Goal: Information Seeking & Learning: Learn about a topic

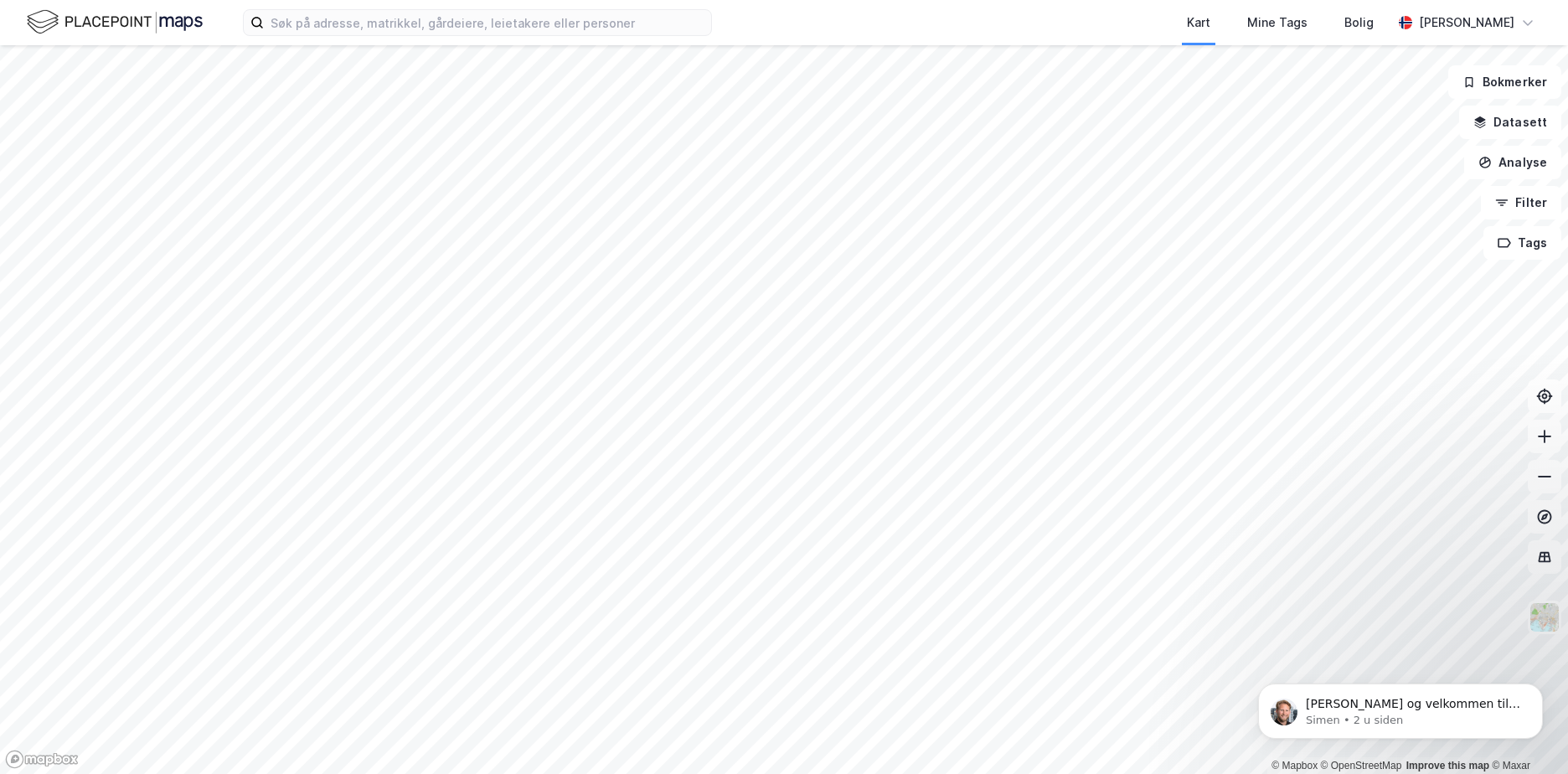
click at [595, 773] on html "Kart Mine Tags Bolig [PERSON_NAME] © Mapbox © OpenStreetMap Improve this map © …" at bounding box center [784, 387] width 1568 height 774
click at [700, 773] on html "Kart Mine Tags Bolig [PERSON_NAME] © Mapbox © OpenStreetMap Improve this map © …" at bounding box center [784, 387] width 1568 height 774
click at [567, 773] on html "Kart Mine Tags Bolig [PERSON_NAME] © Mapbox © OpenStreetMap Improve this map © …" at bounding box center [784, 387] width 1568 height 774
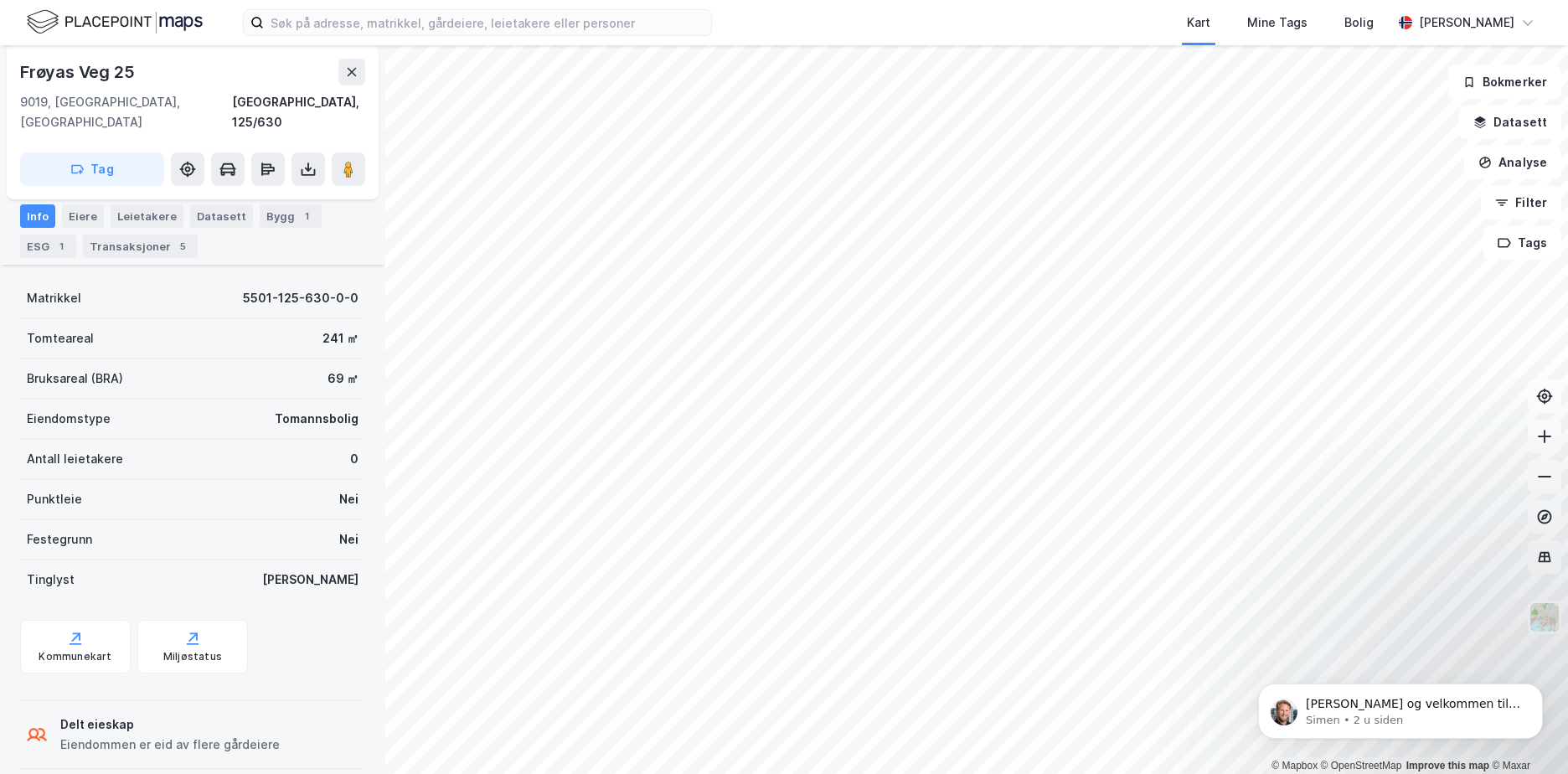
scroll to position [154, 0]
click at [1526, 126] on button "Datasett" at bounding box center [1510, 122] width 102 height 34
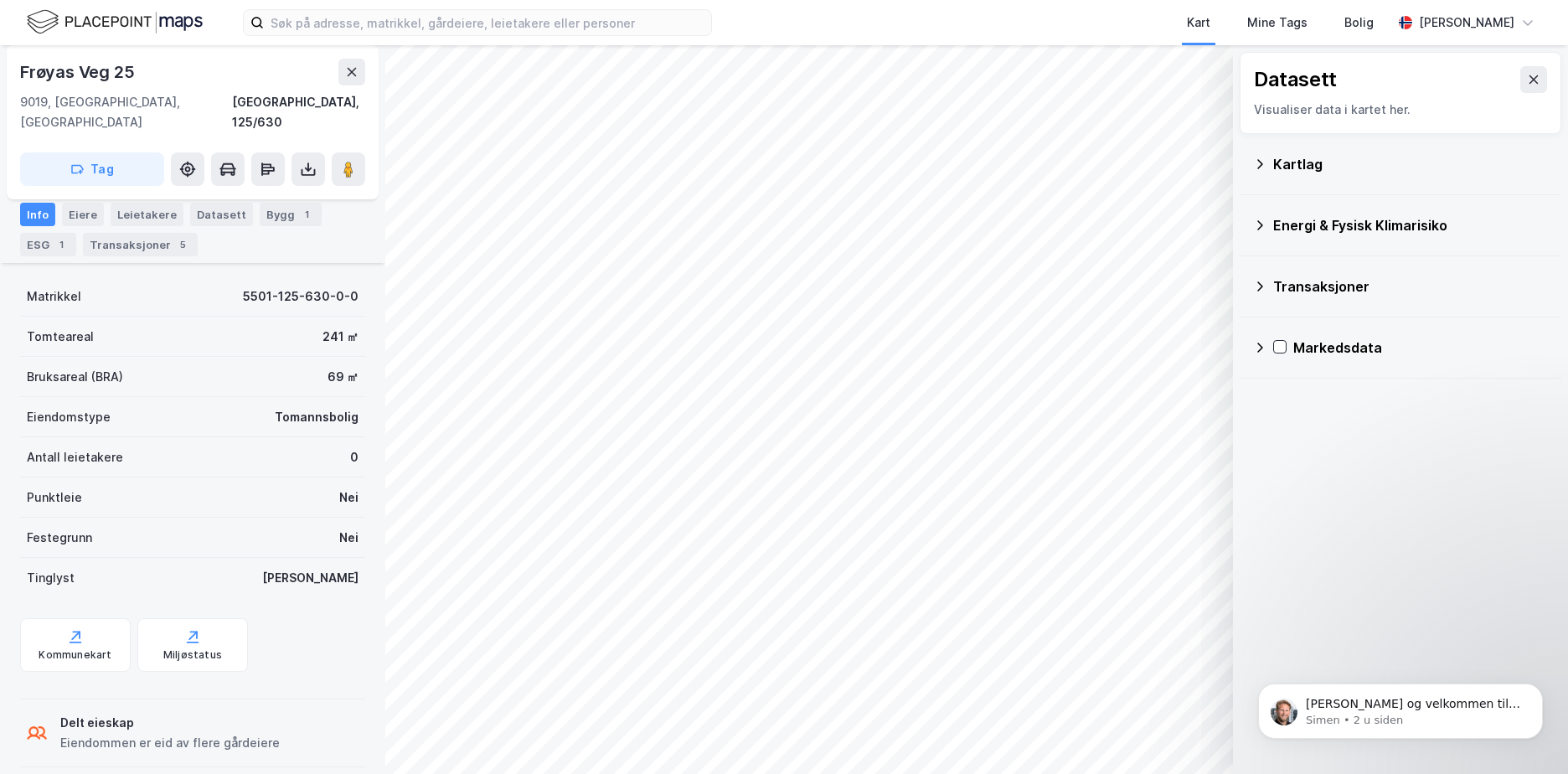
click at [1332, 282] on div "Transaksjoner" at bounding box center [1410, 287] width 275 height 20
click at [1307, 221] on div "Energi & Fysisk Klimarisiko" at bounding box center [1410, 225] width 275 height 20
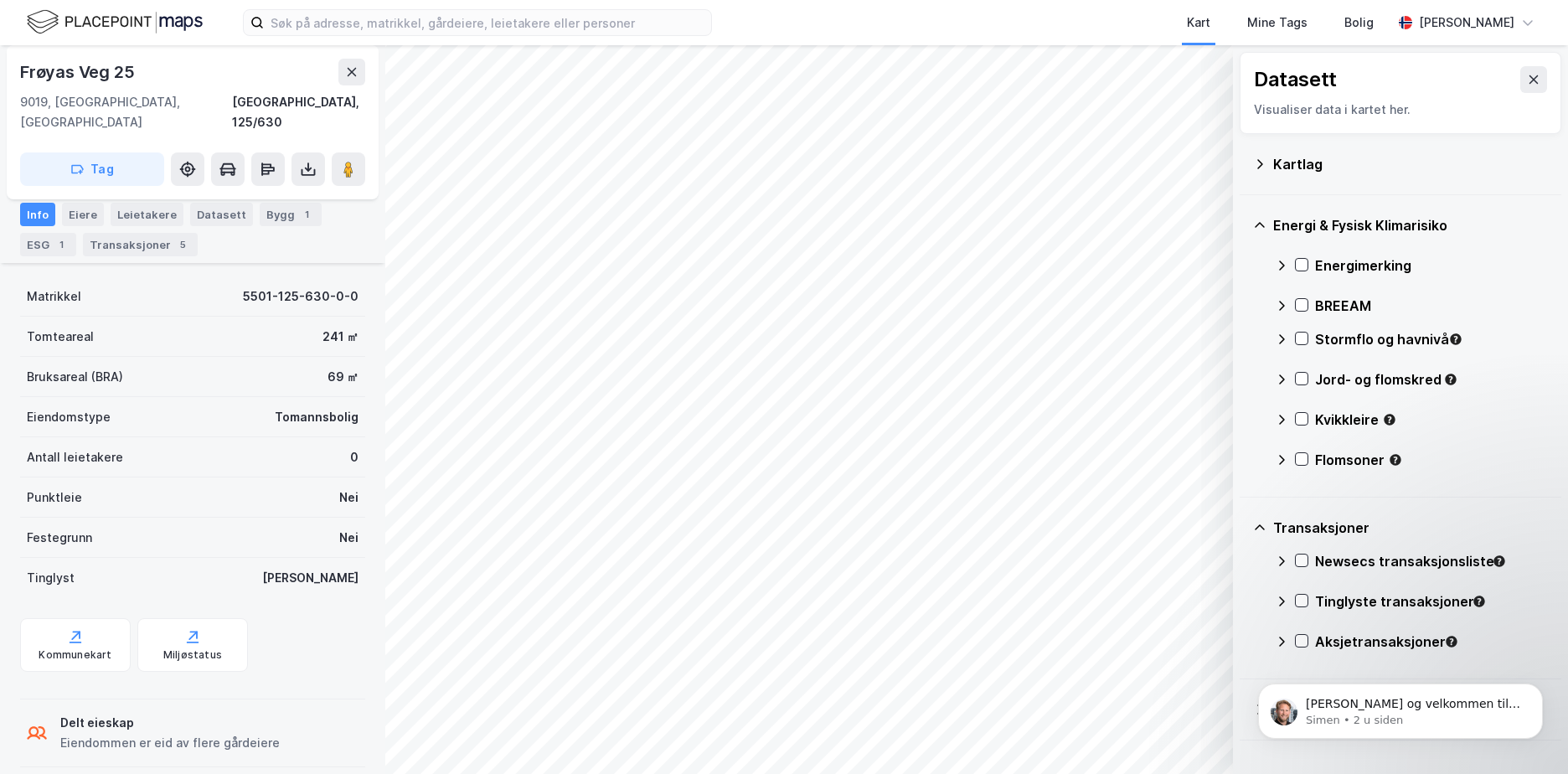
click at [1303, 158] on div "Kartlag" at bounding box center [1410, 164] width 275 height 20
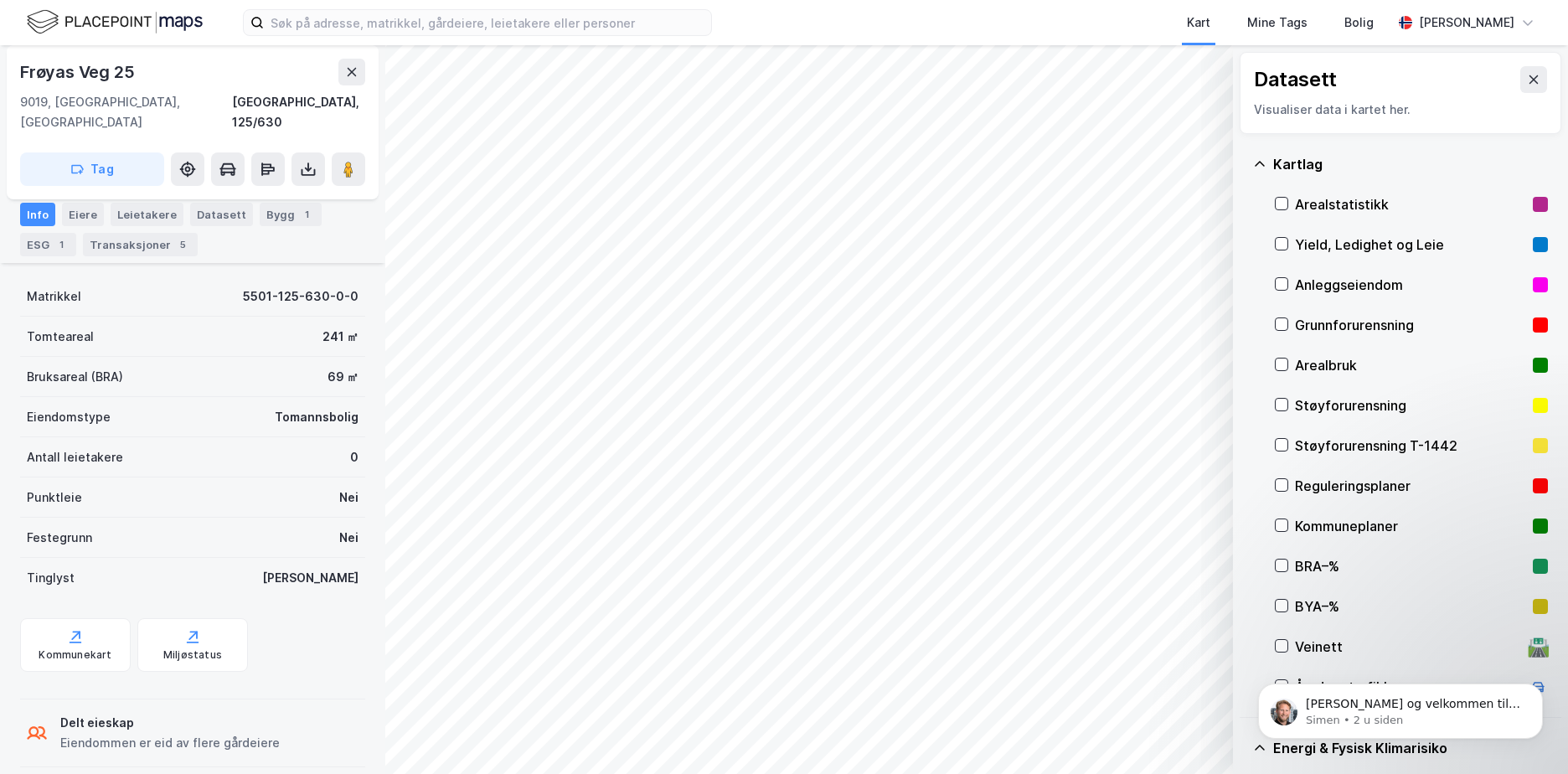
click at [1303, 158] on div "Kartlag" at bounding box center [1410, 164] width 275 height 20
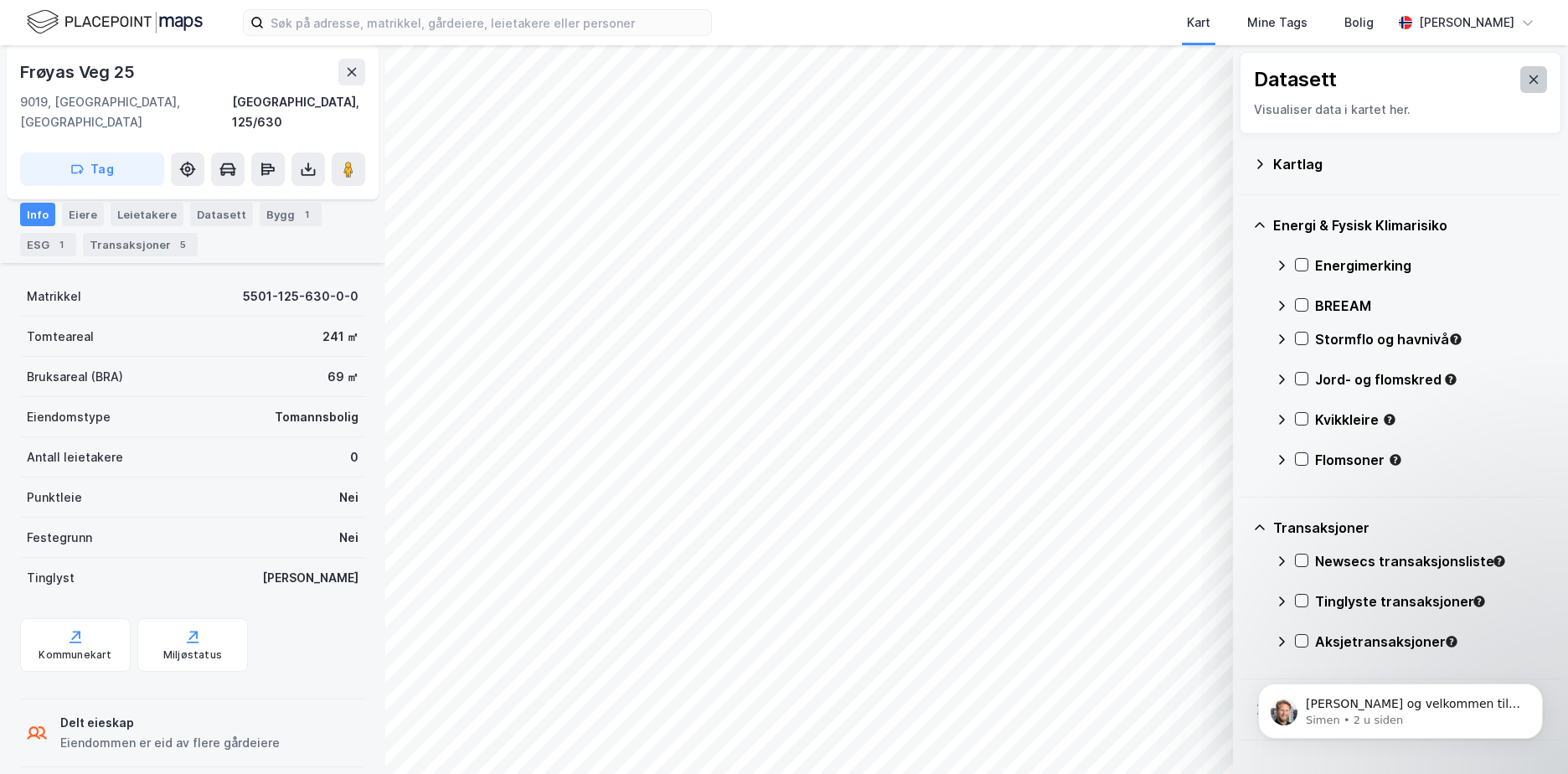
click at [1527, 78] on icon at bounding box center [1533, 79] width 13 height 13
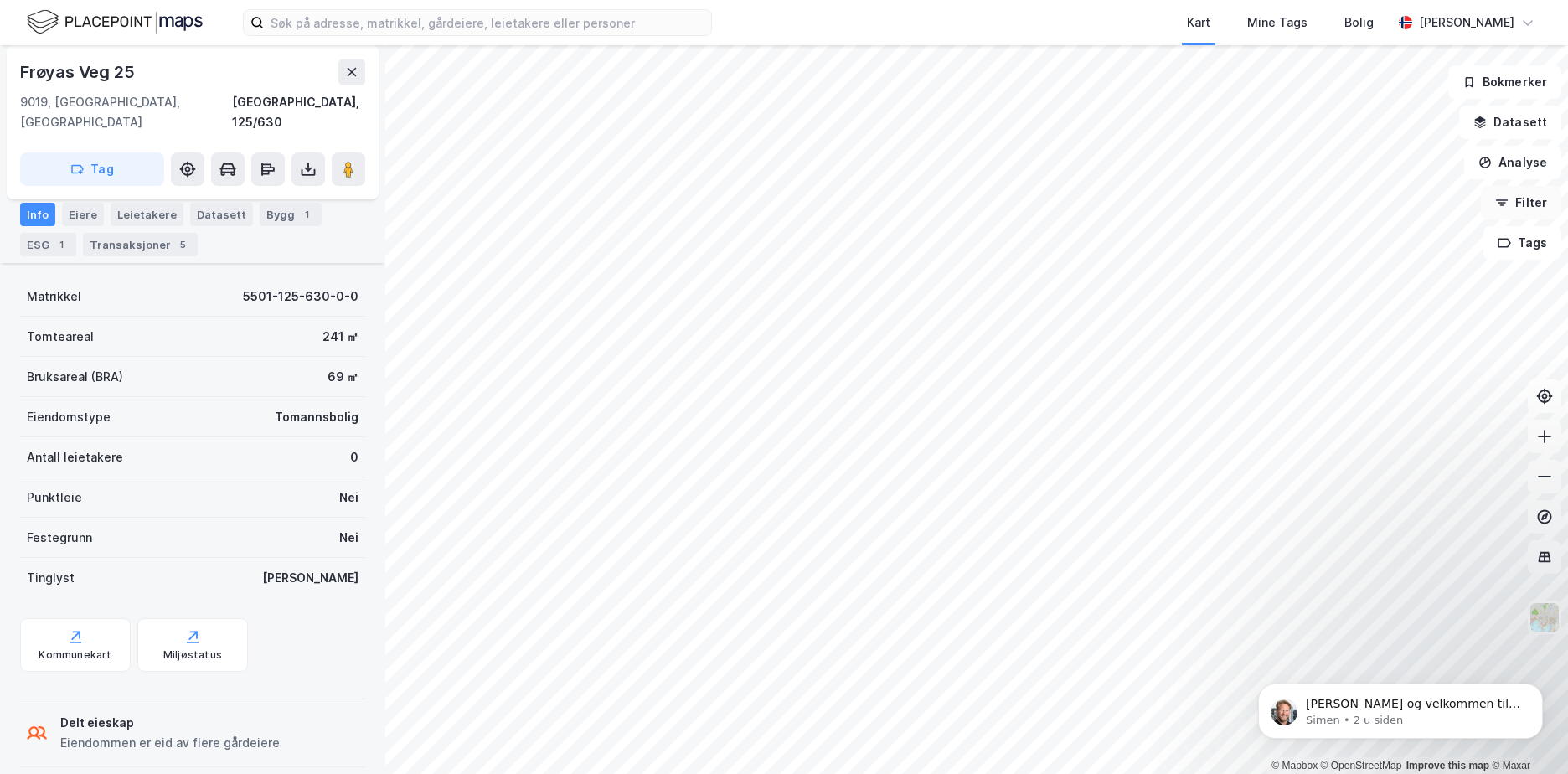
scroll to position [0, 0]
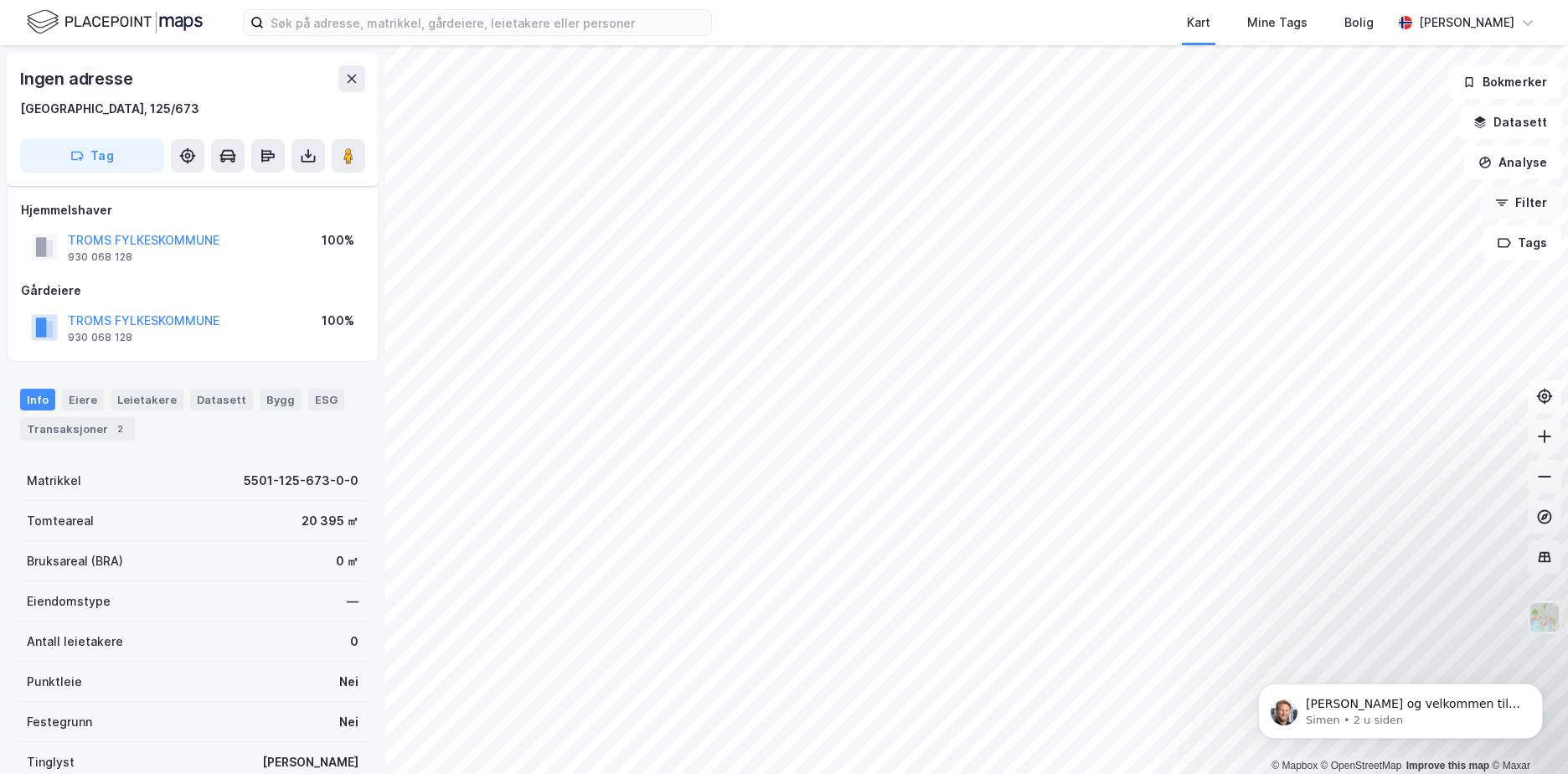
scroll to position [137, 0]
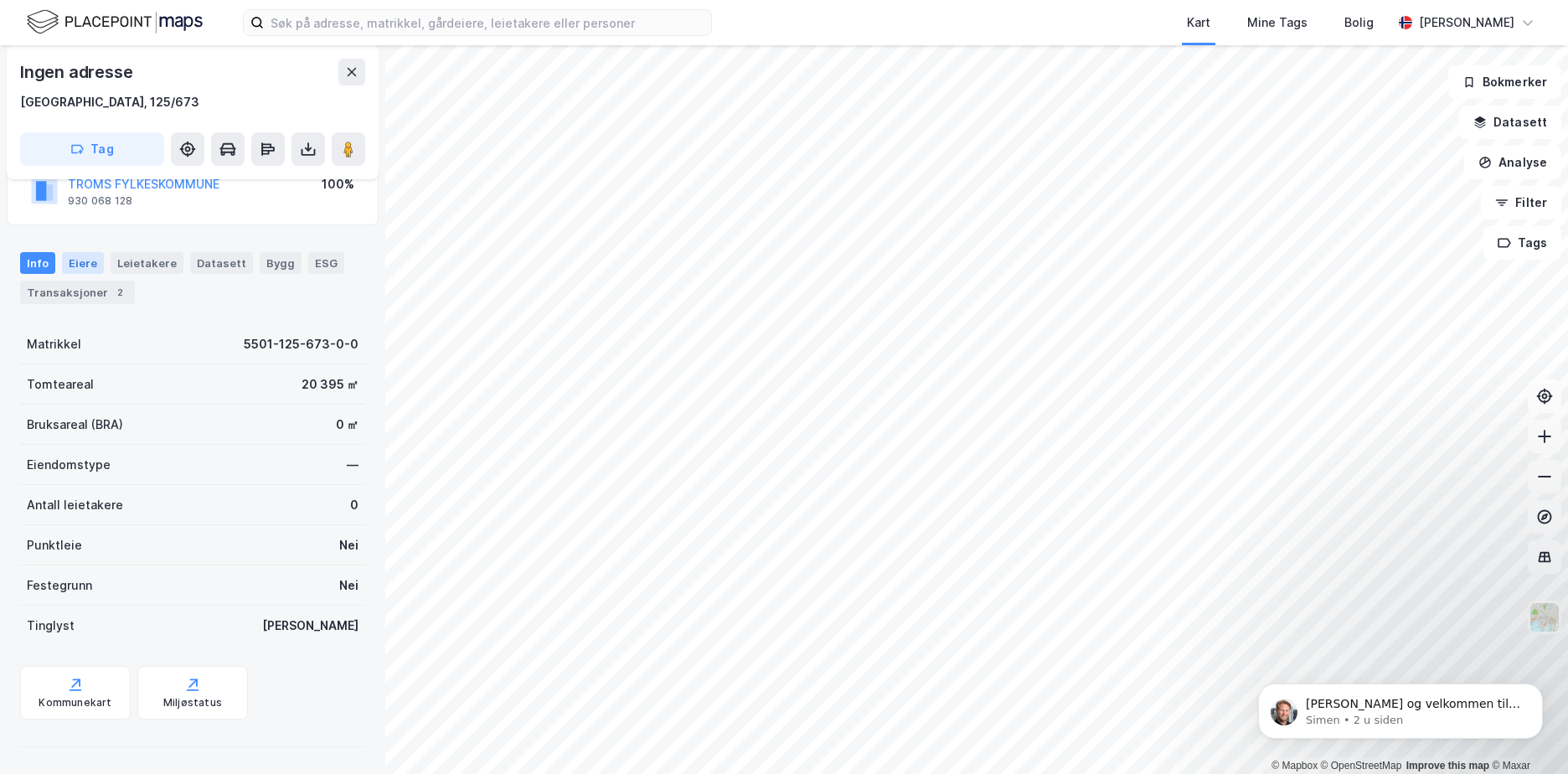
click at [82, 266] on div "Eiere" at bounding box center [83, 263] width 42 height 22
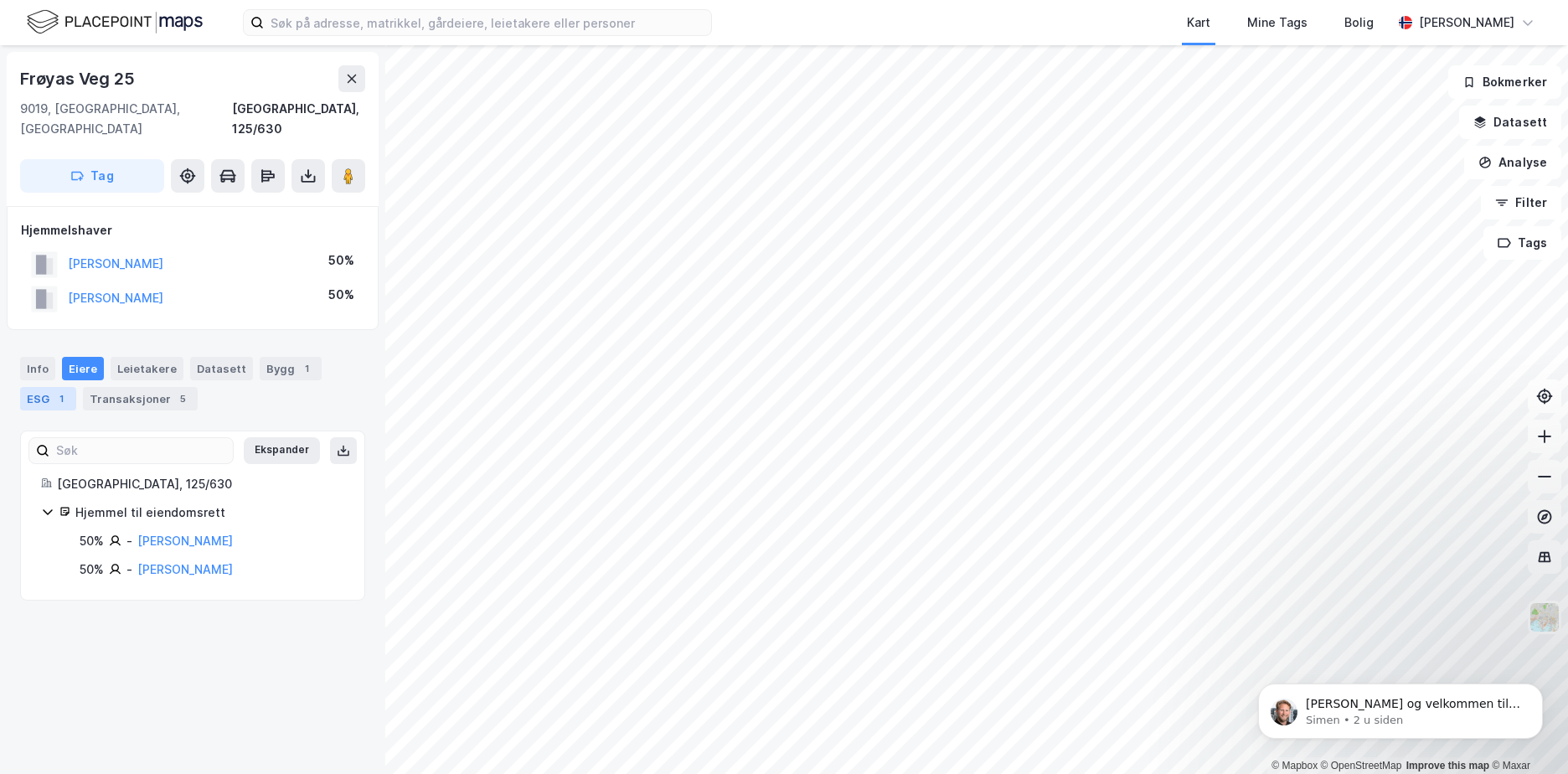
click at [44, 387] on div "ESG 1" at bounding box center [48, 399] width 57 height 24
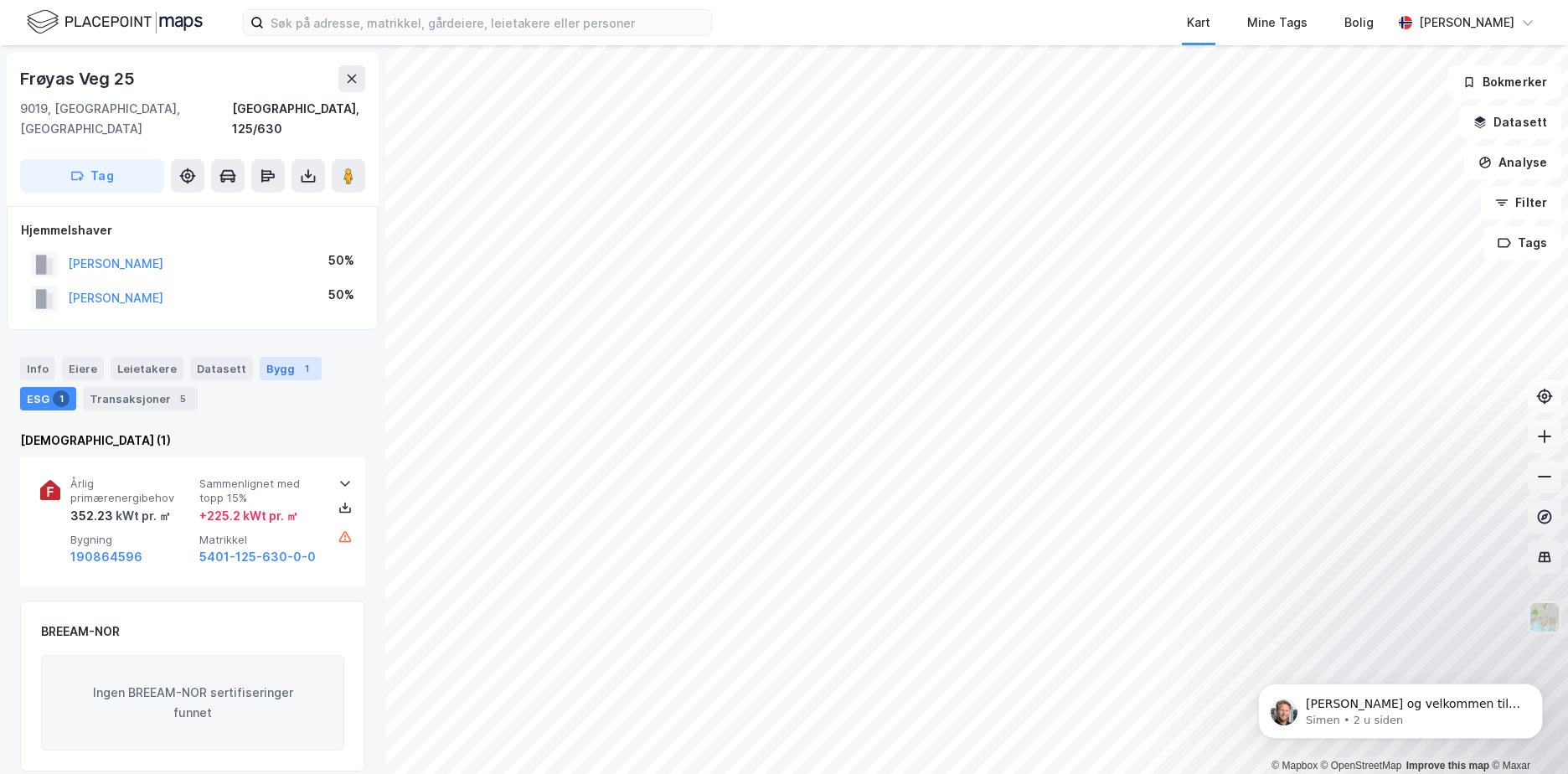
click at [260, 357] on div "Bygg 1" at bounding box center [290, 368] width 62 height 24
